Goal: Task Accomplishment & Management: Complete application form

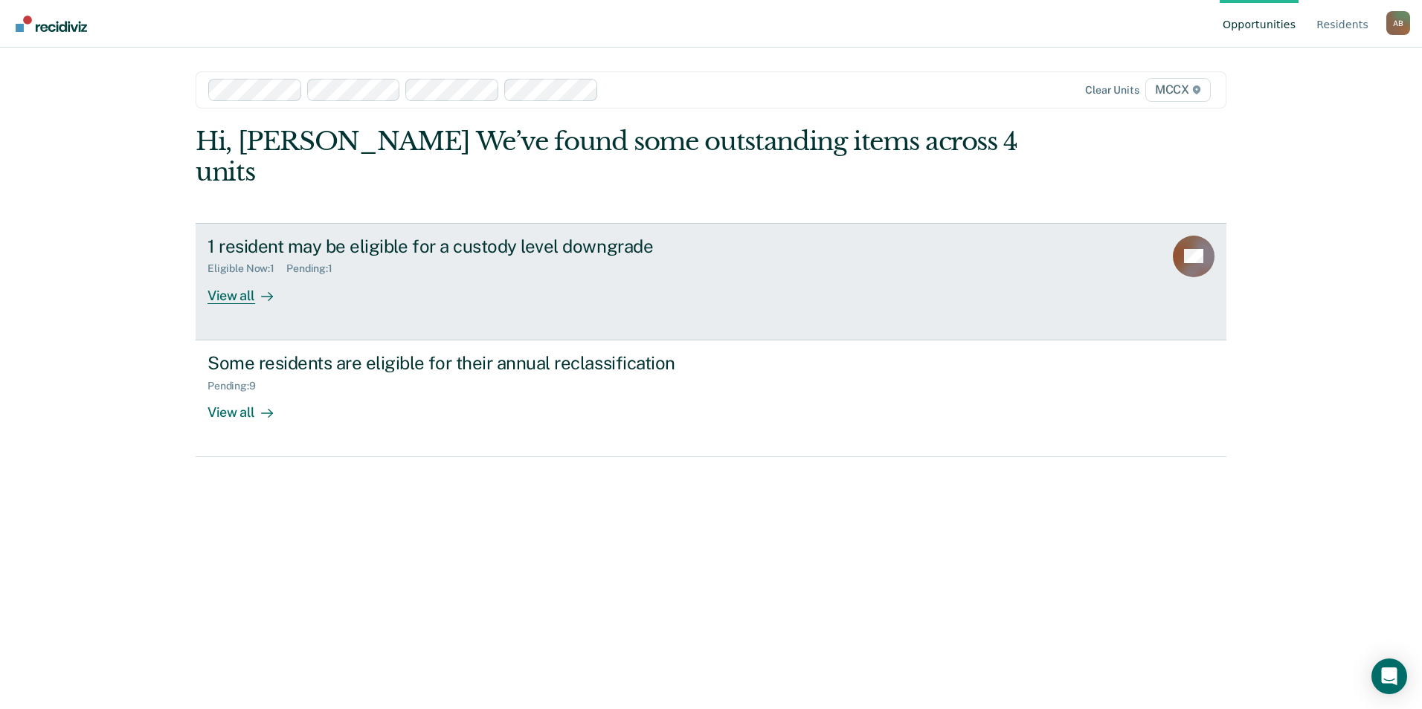
click at [251, 275] on div "View all" at bounding box center [248, 289] width 83 height 29
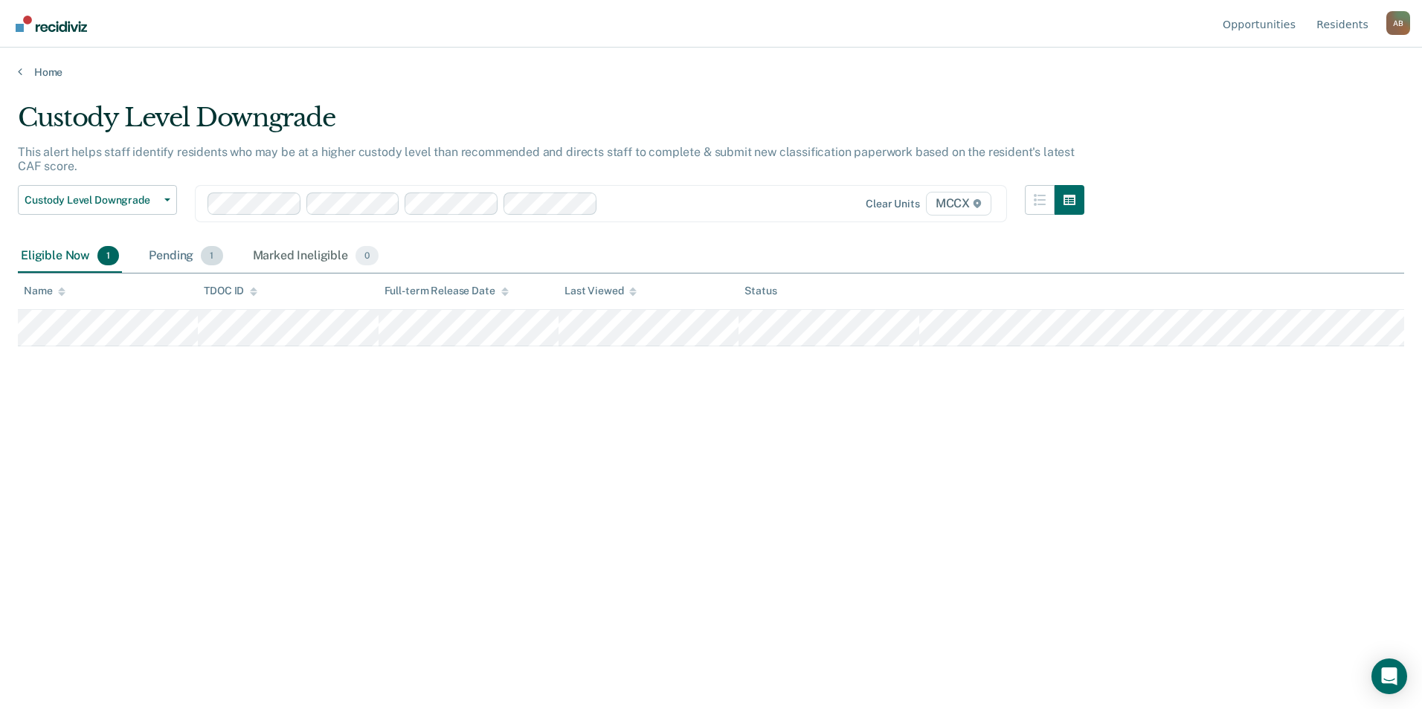
click at [170, 258] on div "Pending 1" at bounding box center [186, 256] width 80 height 33
click at [55, 260] on div "Eligible Now 1" at bounding box center [70, 256] width 104 height 33
click at [39, 71] on link "Home" at bounding box center [711, 71] width 1386 height 13
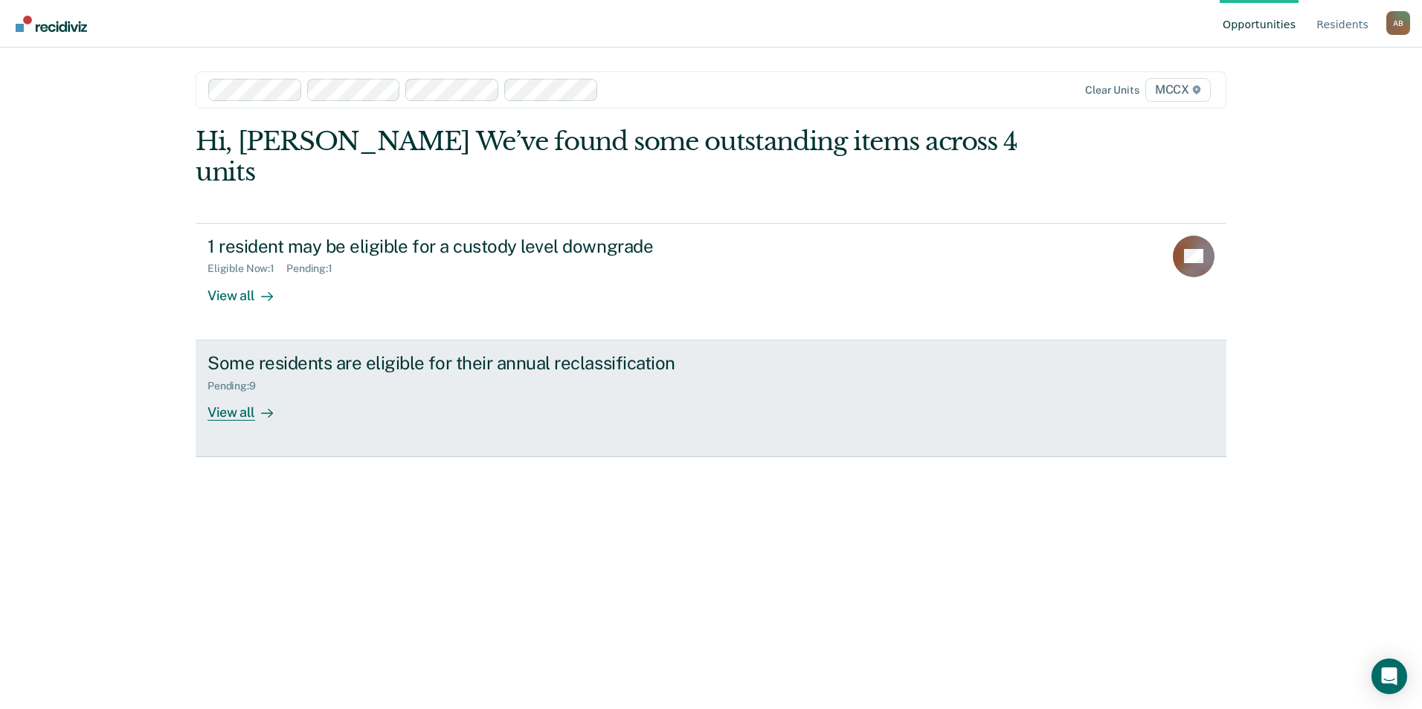
click at [254, 392] on div "View all" at bounding box center [248, 406] width 83 height 29
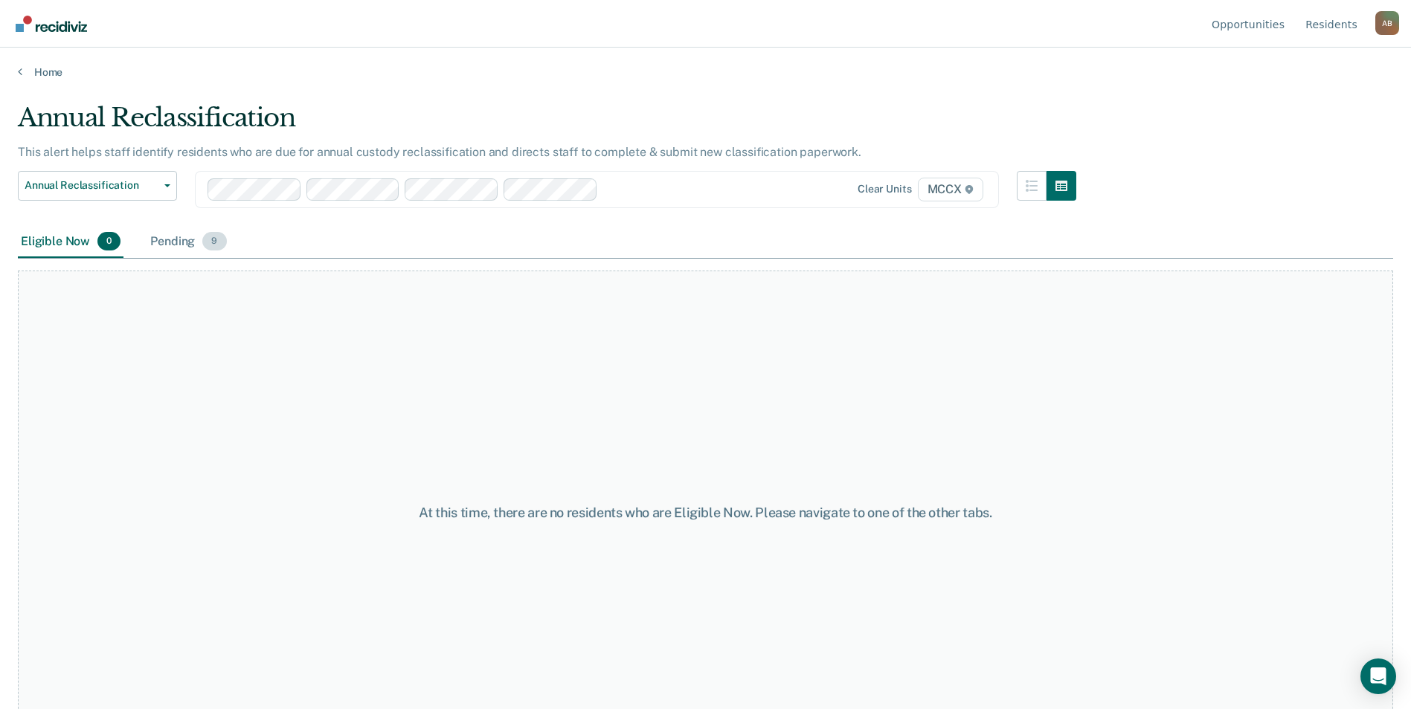
click at [188, 234] on div "Pending 9" at bounding box center [188, 242] width 82 height 33
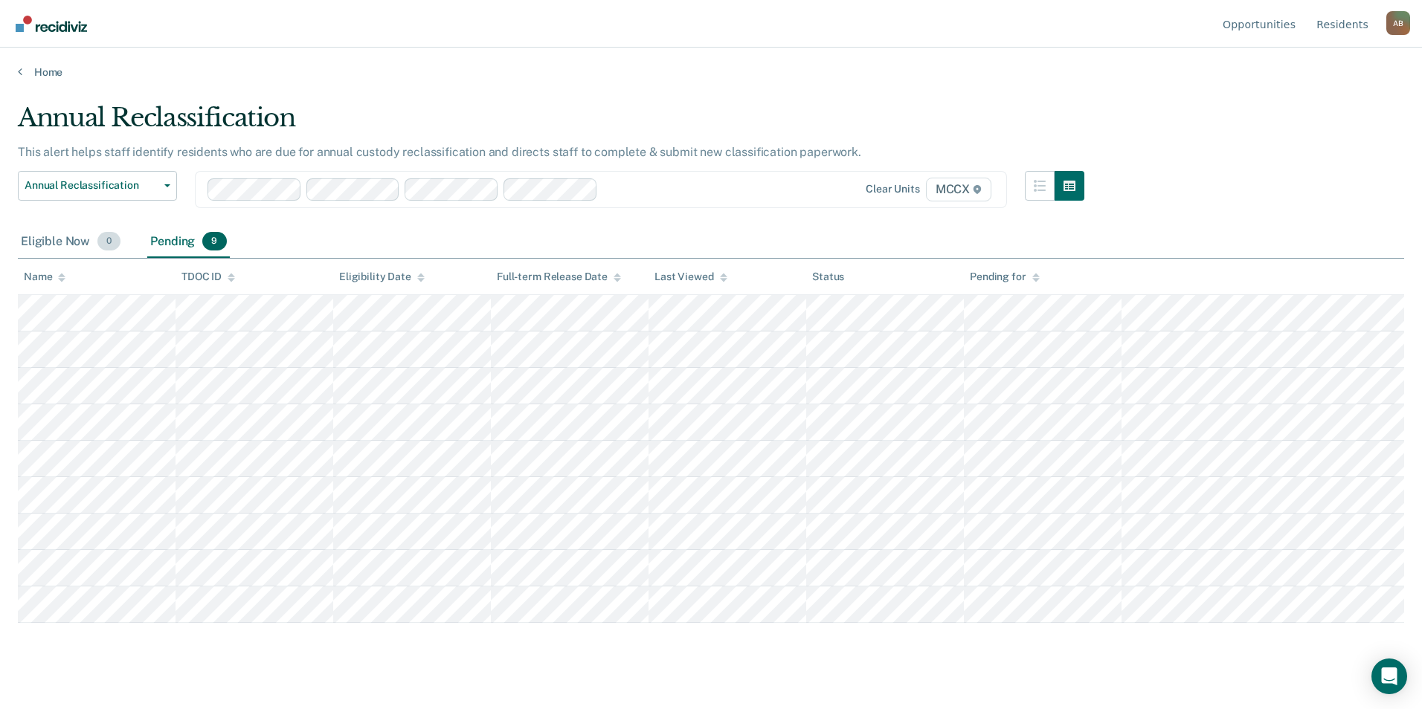
click at [50, 243] on div "Eligible Now 0" at bounding box center [71, 242] width 106 height 33
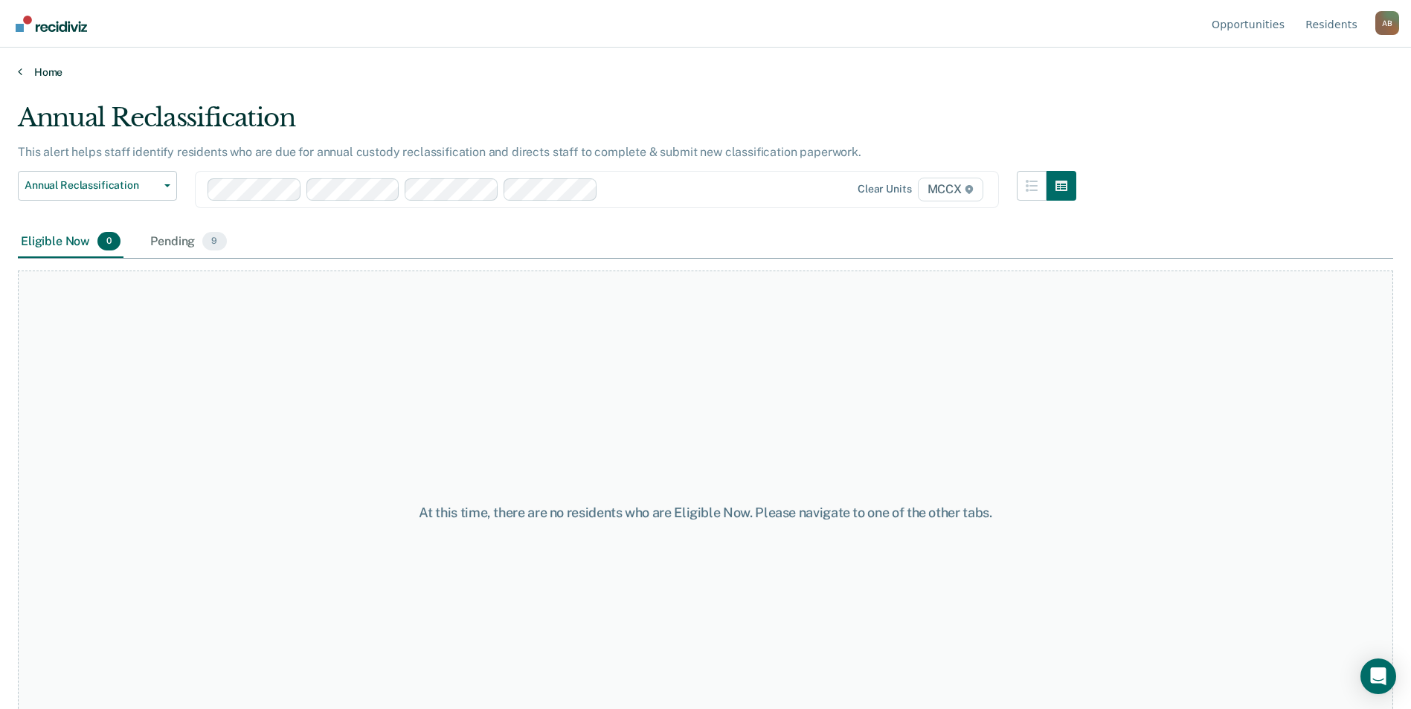
click at [34, 74] on link "Home" at bounding box center [705, 71] width 1375 height 13
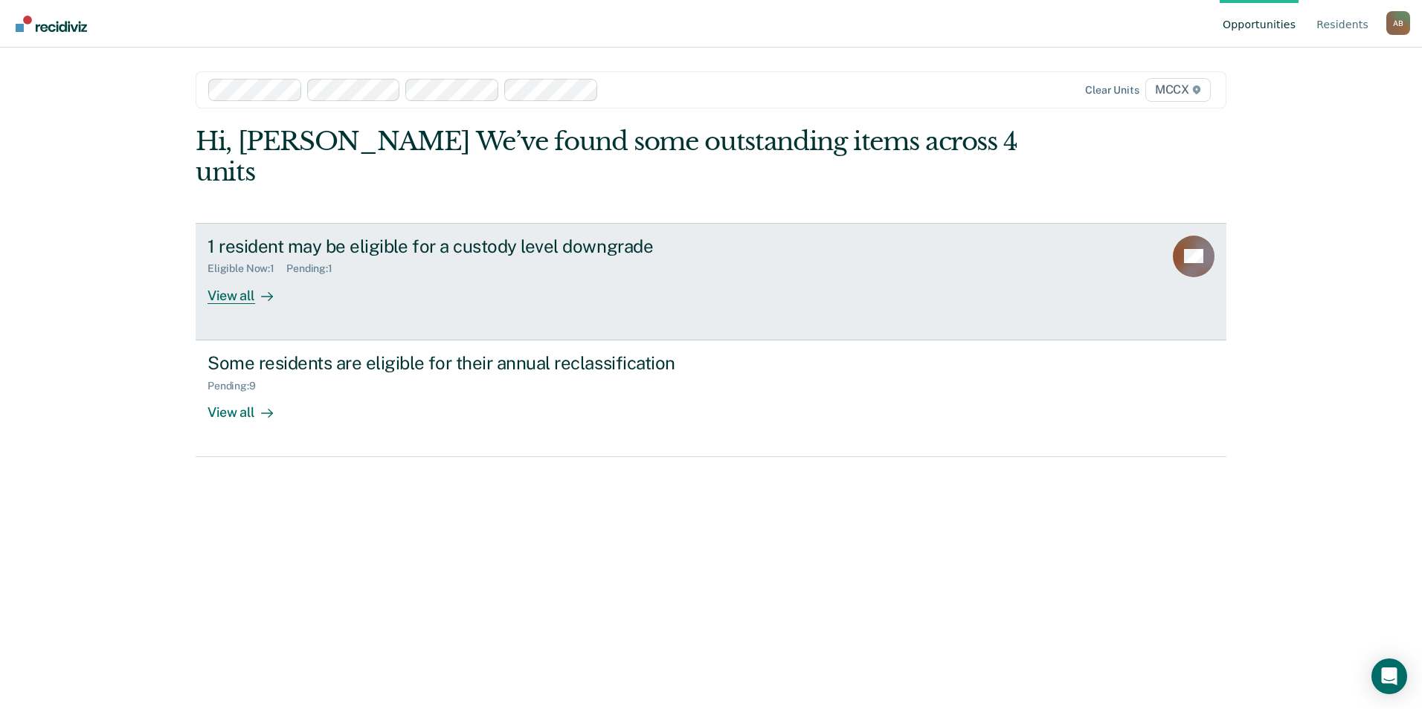
click at [246, 275] on div "View all" at bounding box center [248, 289] width 83 height 29
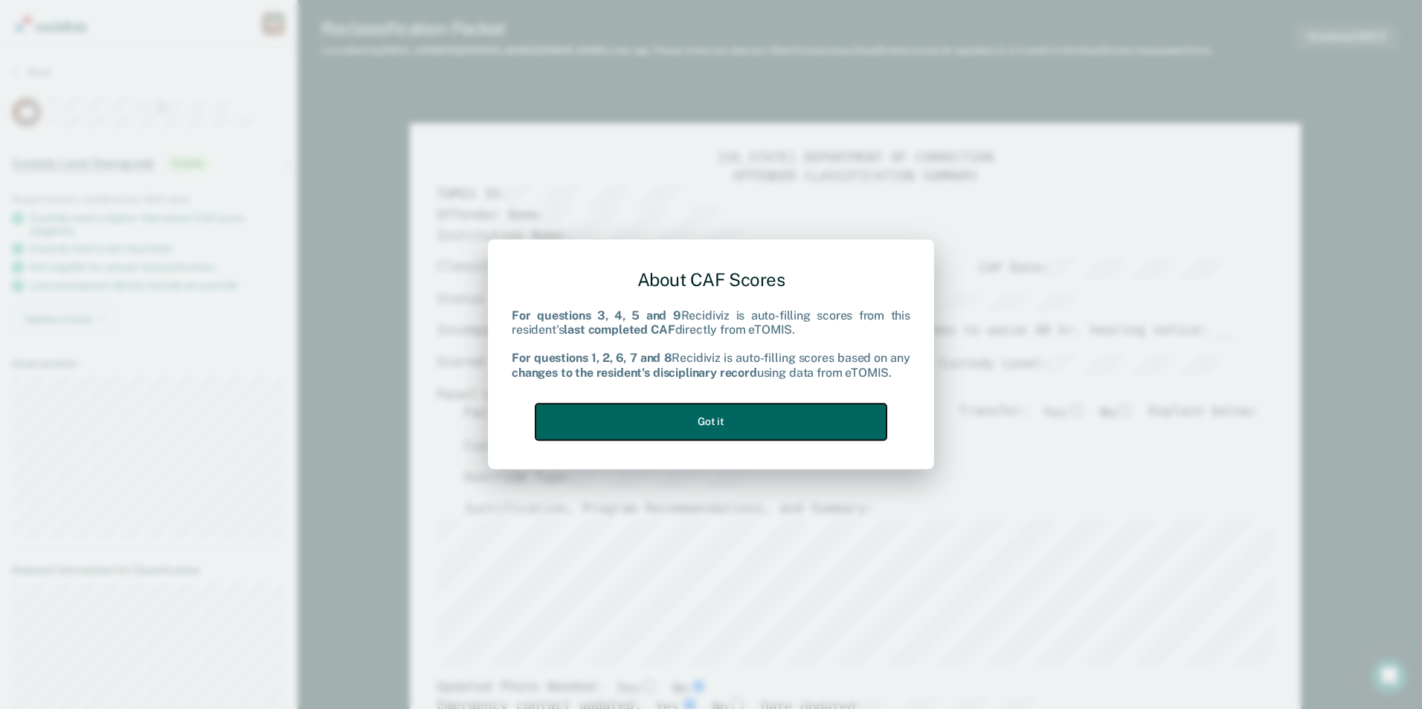
click at [815, 421] on button "Got it" at bounding box center [710, 422] width 351 height 36
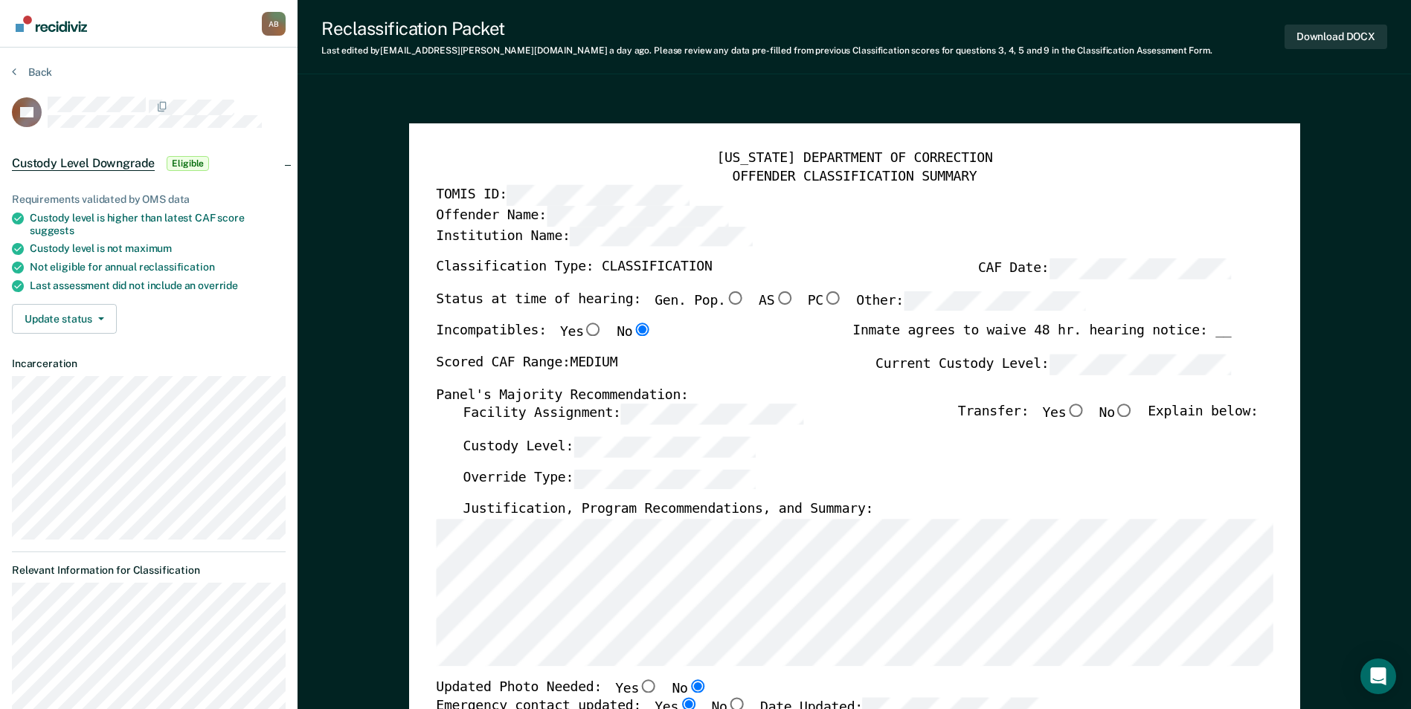
scroll to position [74, 0]
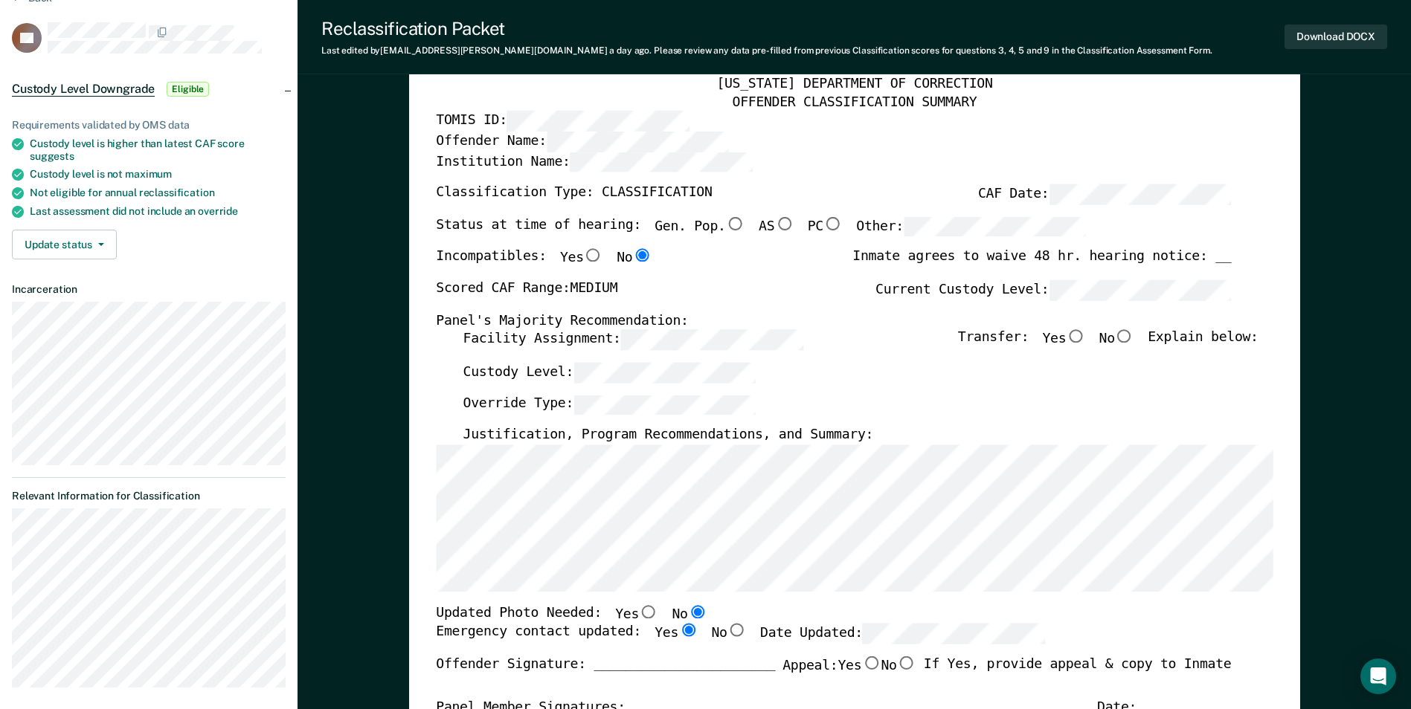
click at [634, 361] on div "Facility Assignment: Transfer: Yes No Explain below:" at bounding box center [860, 346] width 795 height 33
click at [1134, 337] on input "No" at bounding box center [1124, 336] width 19 height 13
type textarea "x"
radio input "true"
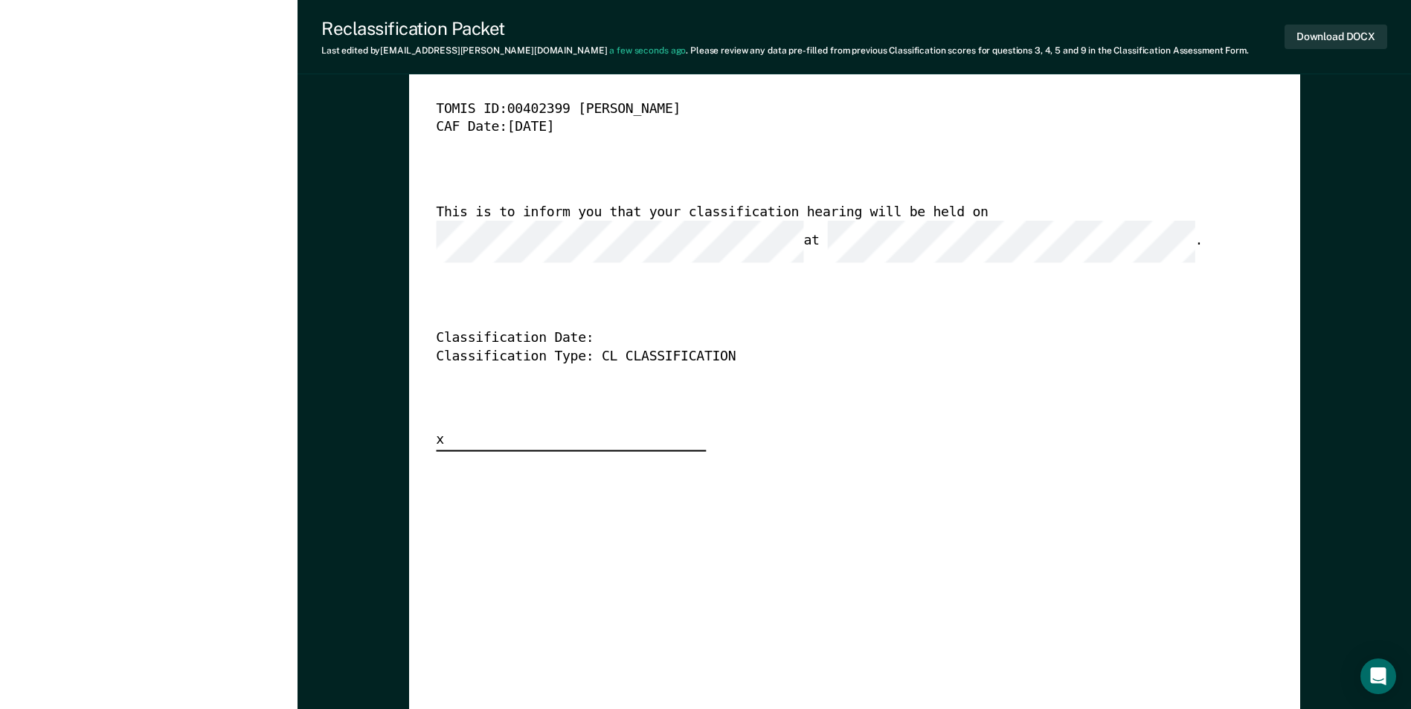
scroll to position [3867, 0]
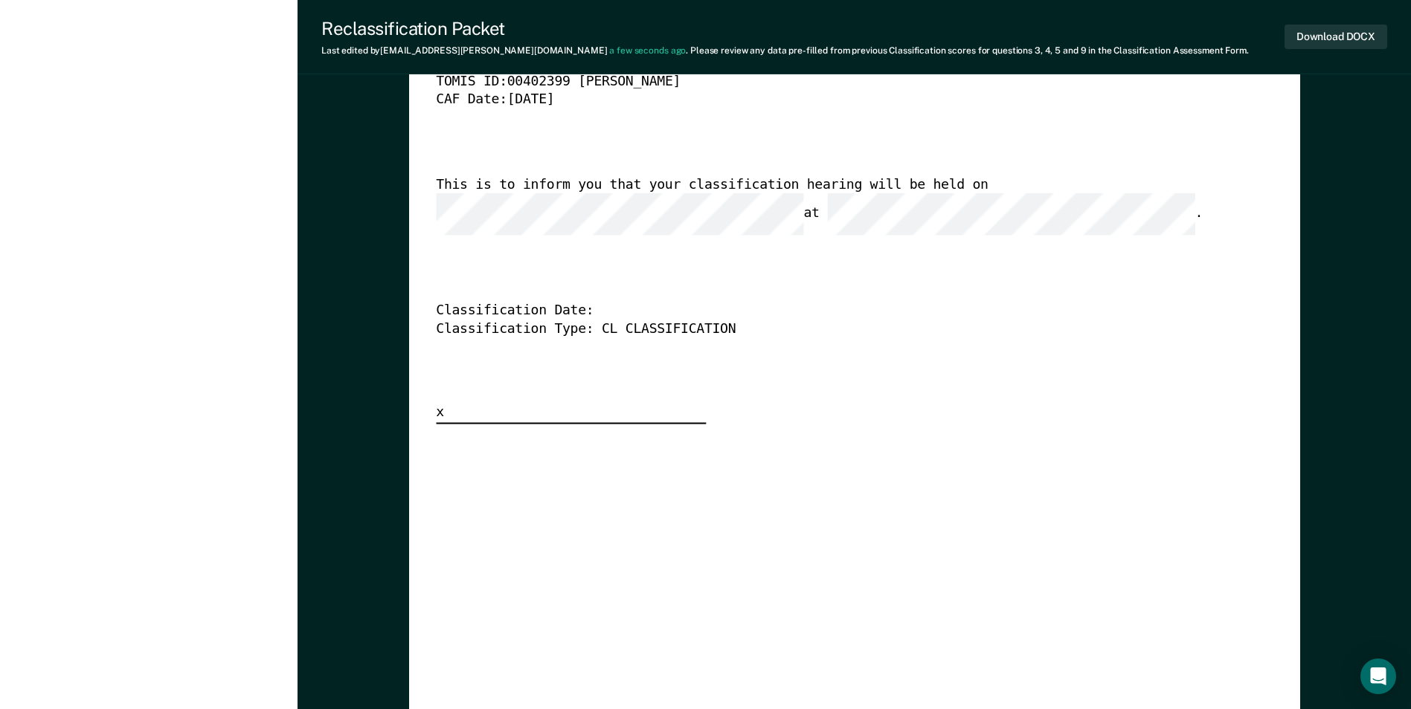
click at [442, 405] on div "x" at bounding box center [571, 414] width 270 height 19
click at [438, 405] on div "x" at bounding box center [571, 414] width 270 height 19
drag, startPoint x: 438, startPoint y: 398, endPoint x: 506, endPoint y: 408, distance: 69.1
click at [506, 407] on div "[US_STATE] DEPARTMENT OF CORRECTION CLASSIFICATION HEARING NOTICE TOMIS ID: 004…" at bounding box center [854, 524] width 837 height 1107
click at [483, 405] on div "x" at bounding box center [571, 414] width 270 height 19
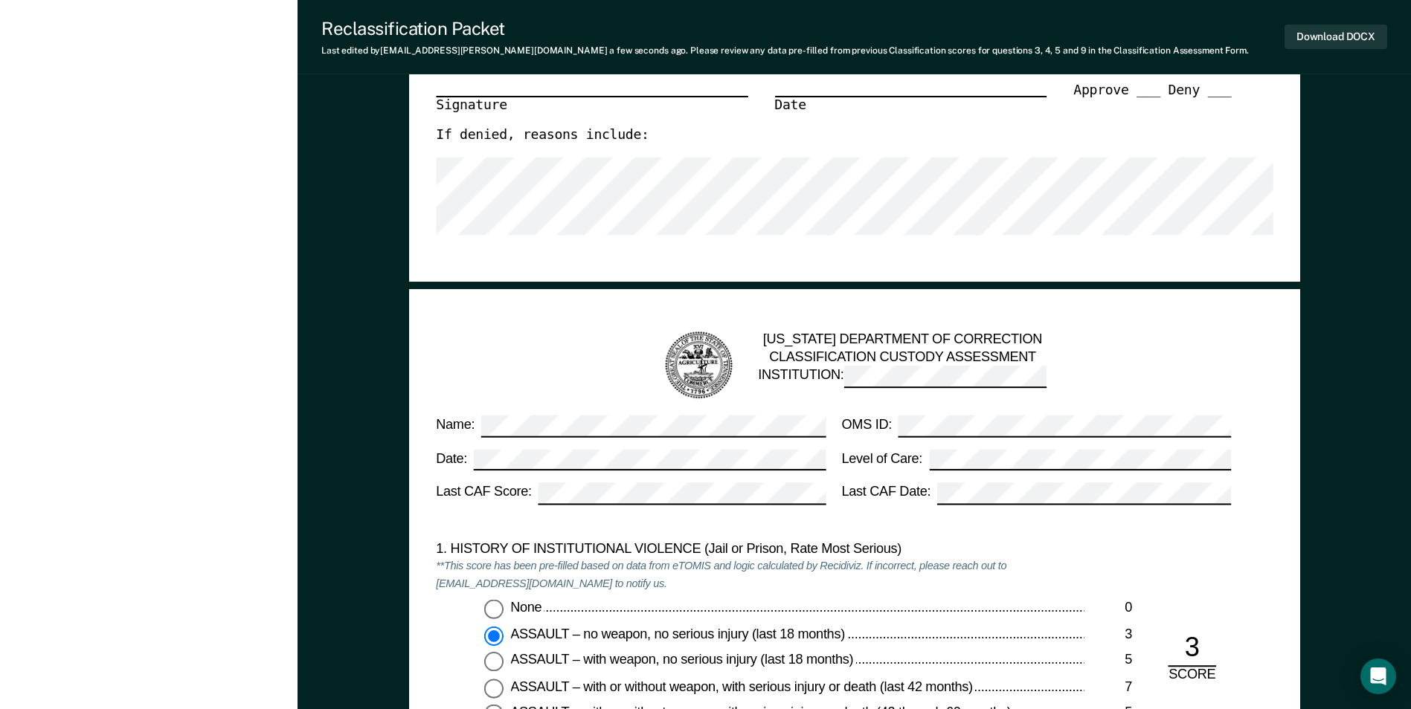
scroll to position [1116, 0]
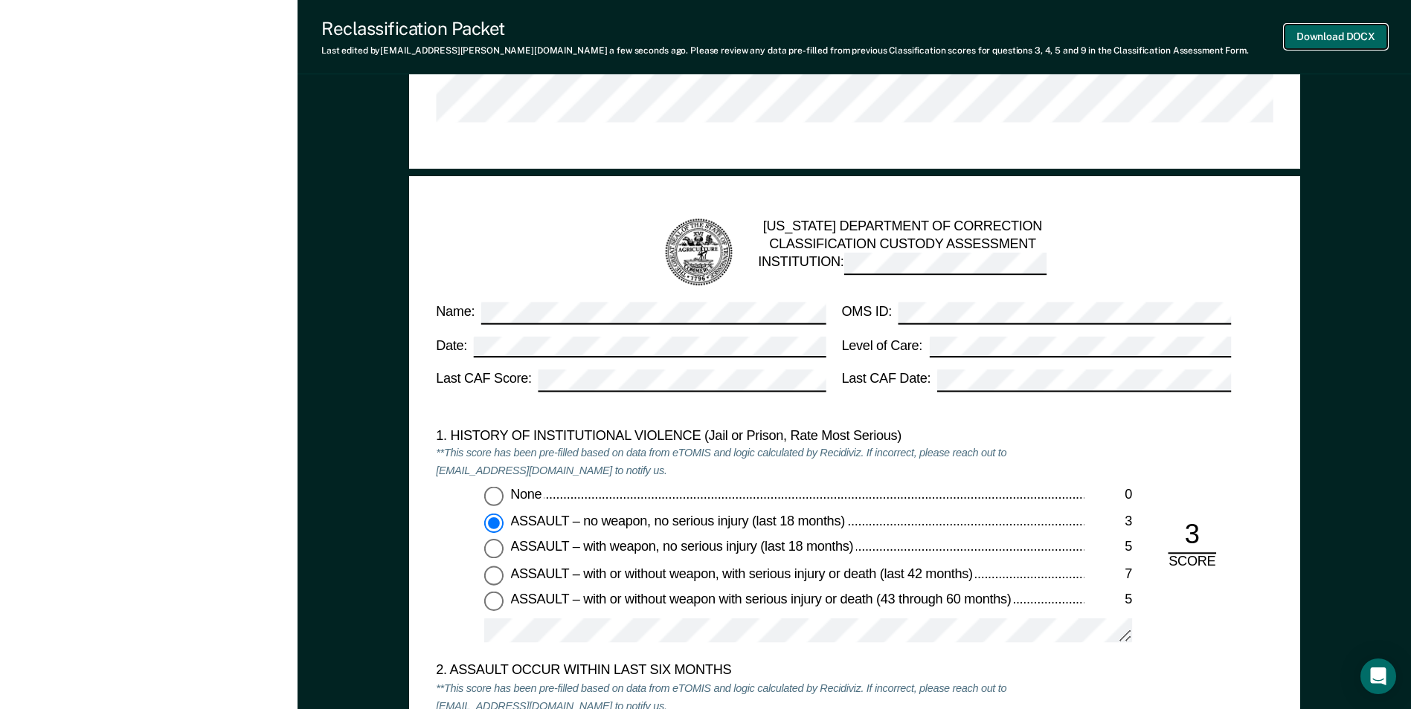
click at [1359, 36] on button "Download DOCX" at bounding box center [1335, 37] width 103 height 25
type textarea "x"
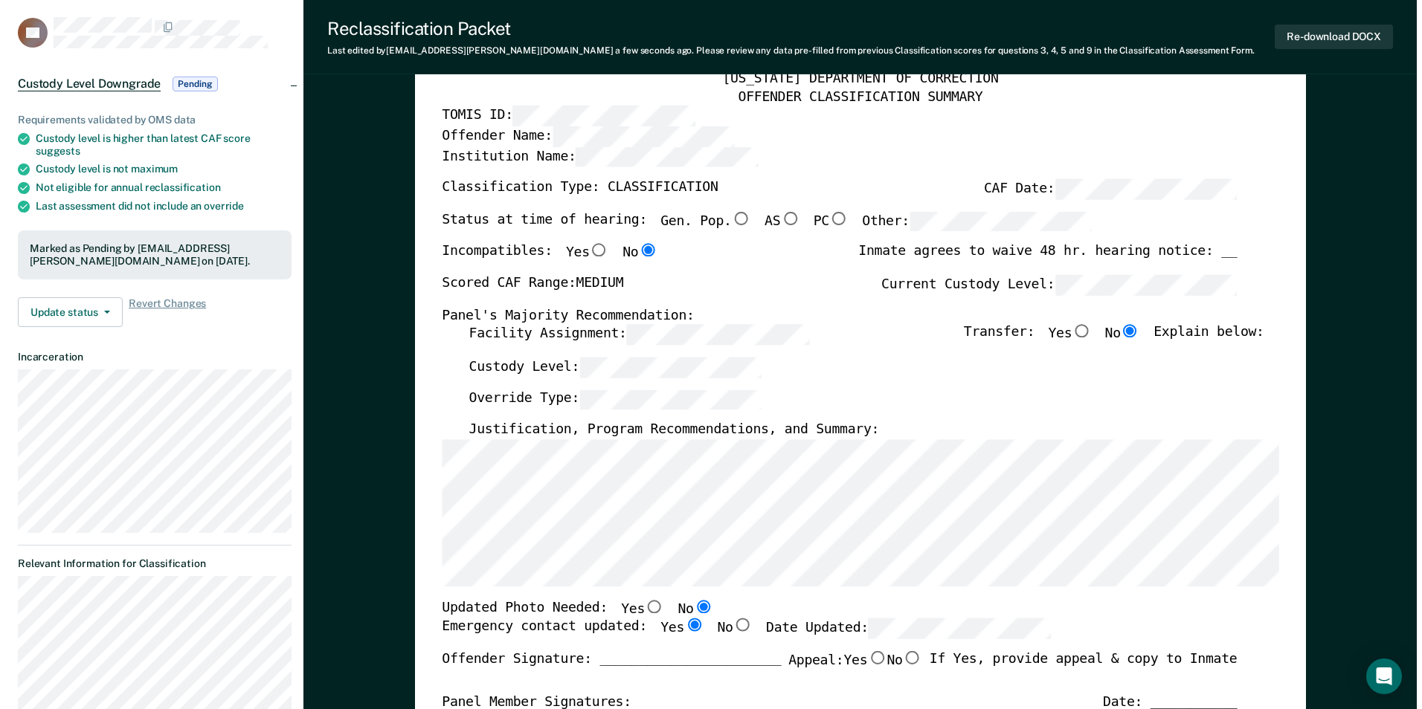
scroll to position [0, 0]
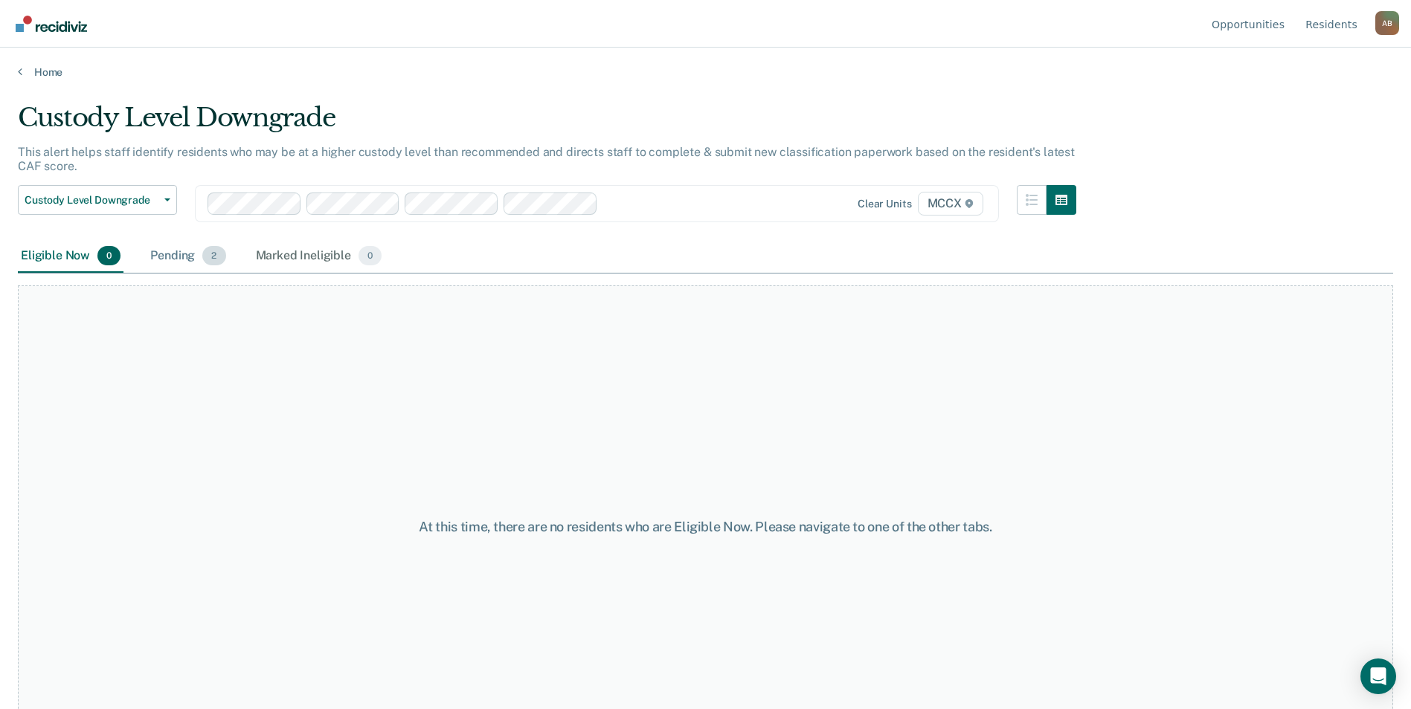
click at [162, 258] on div "Pending 2" at bounding box center [187, 256] width 81 height 33
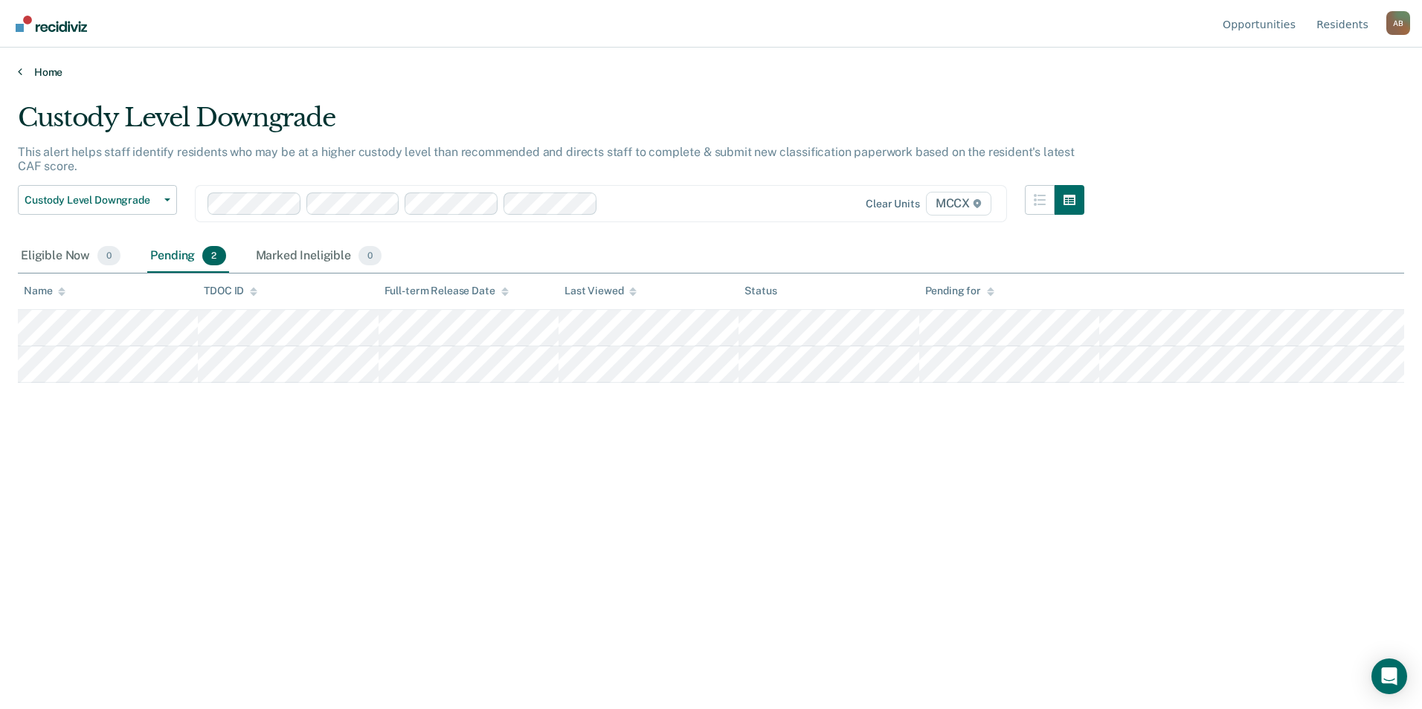
click at [28, 73] on link "Home" at bounding box center [711, 71] width 1386 height 13
